Goal: Register for event/course

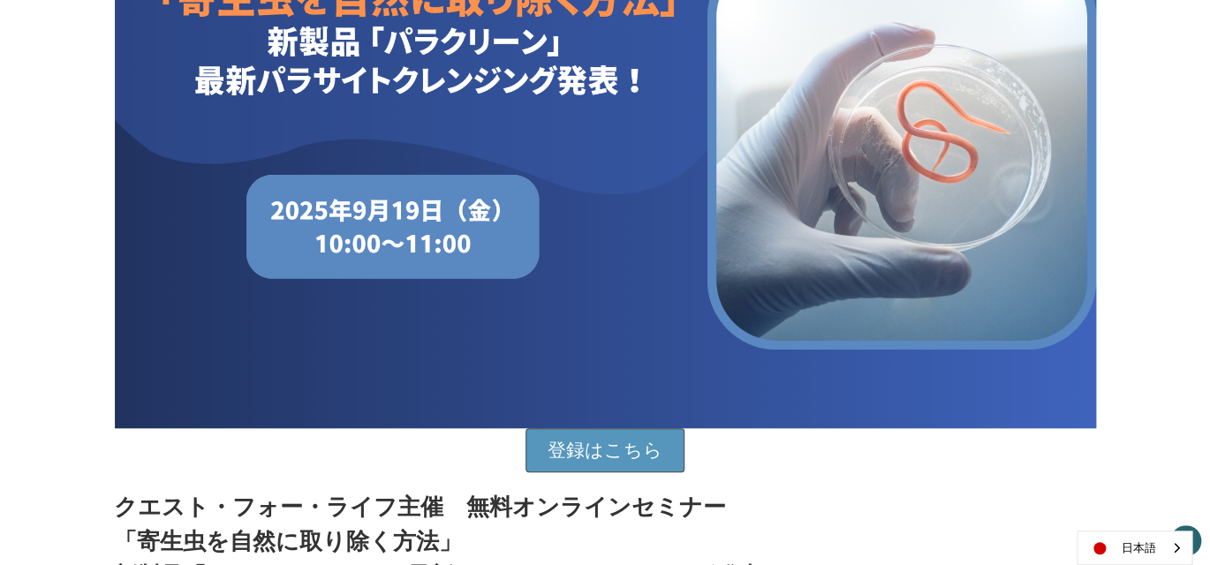
scroll to position [442, 0]
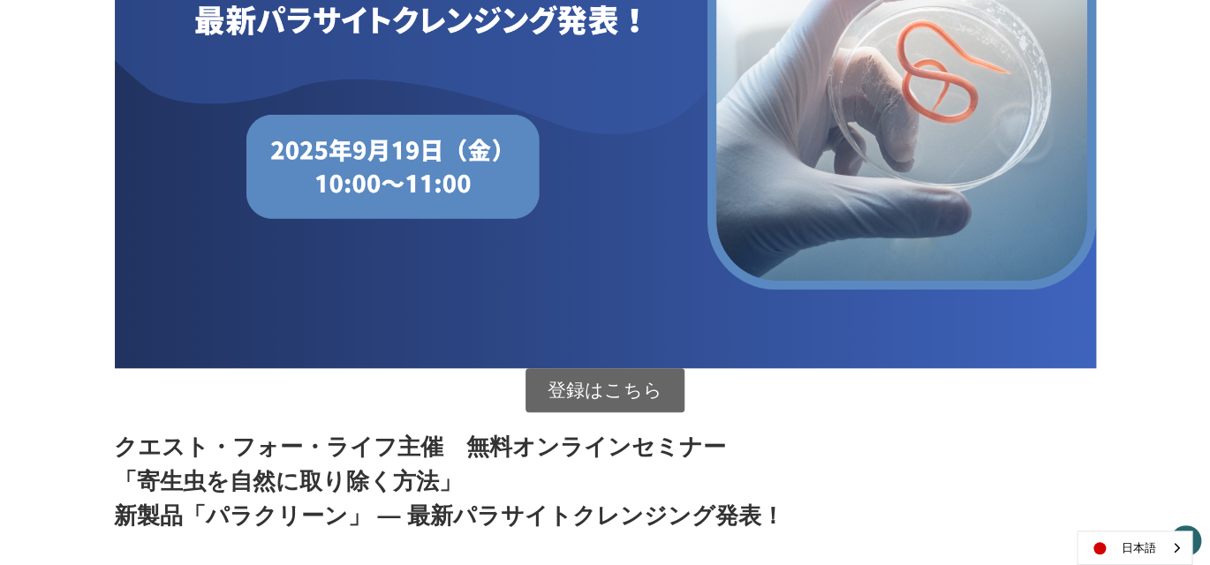
click at [602, 394] on link "登録はこちら" at bounding box center [604, 390] width 159 height 44
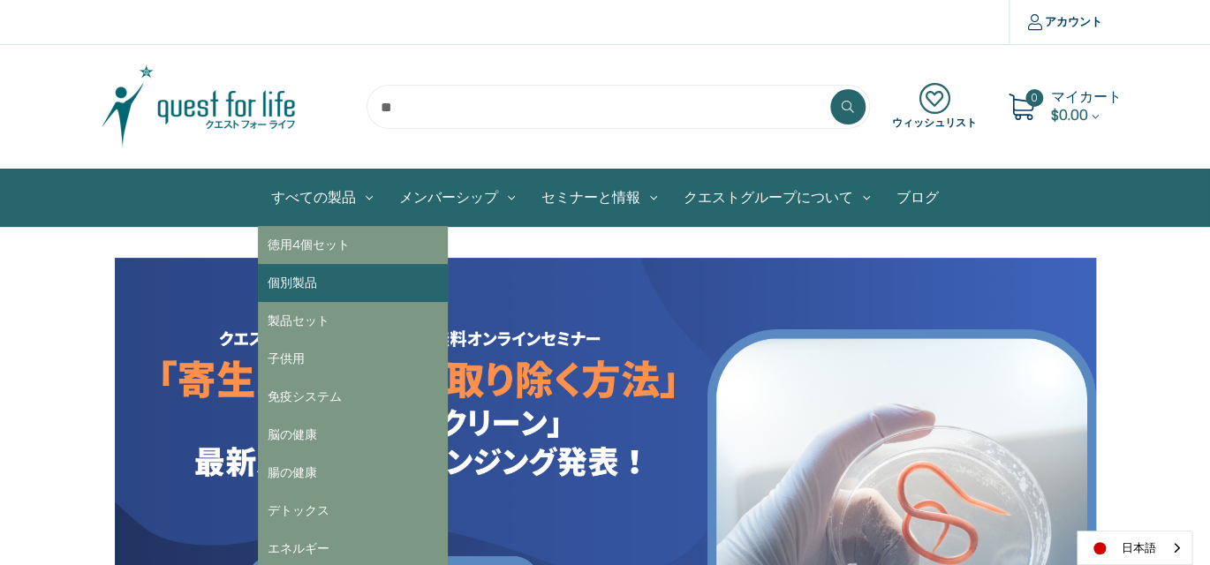
click at [322, 279] on link "個別製品" at bounding box center [353, 283] width 190 height 38
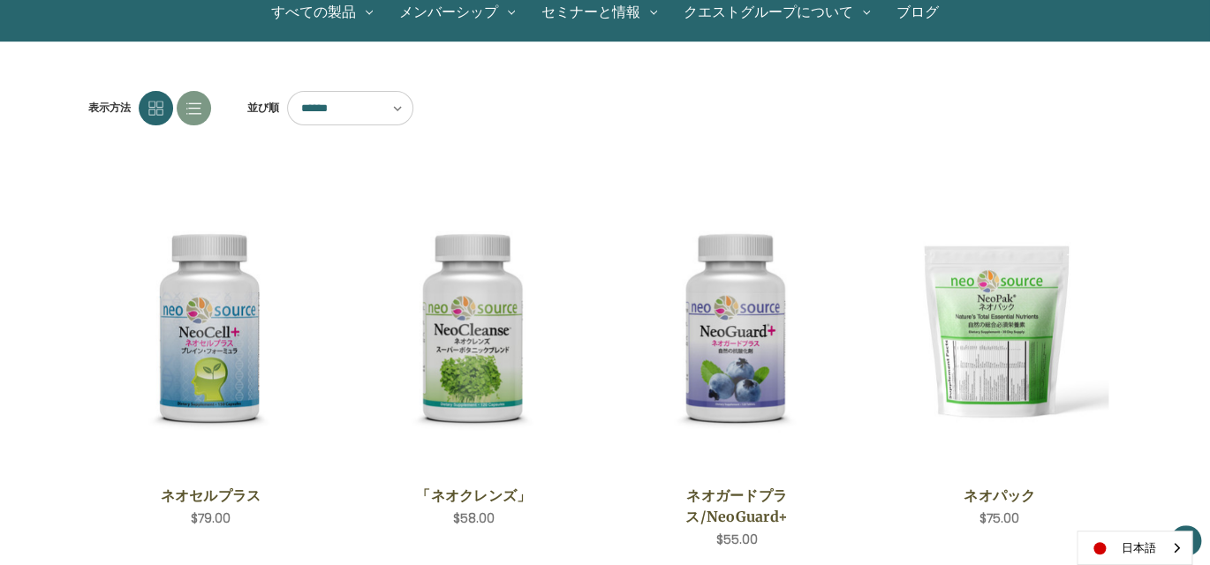
scroll to position [177, 0]
